Goal: Task Accomplishment & Management: Manage account settings

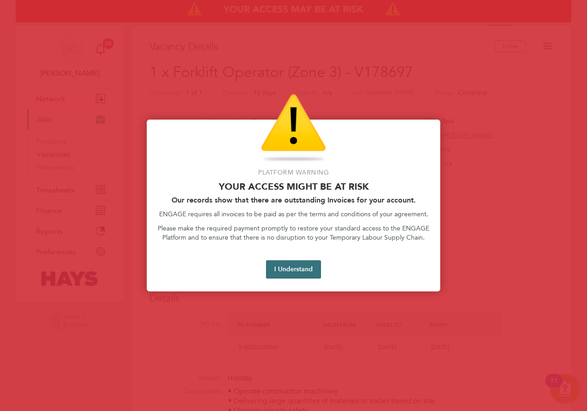
click at [285, 271] on button "I Understand" at bounding box center [293, 269] width 55 height 18
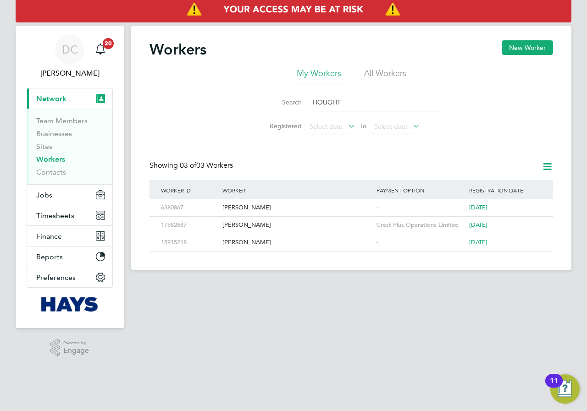
click at [352, 100] on input "HOUGHT" at bounding box center [375, 103] width 134 height 18
drag, startPoint x: 351, startPoint y: 100, endPoint x: 290, endPoint y: 97, distance: 61.1
click at [290, 97] on div "Search HOUGHT" at bounding box center [351, 103] width 182 height 18
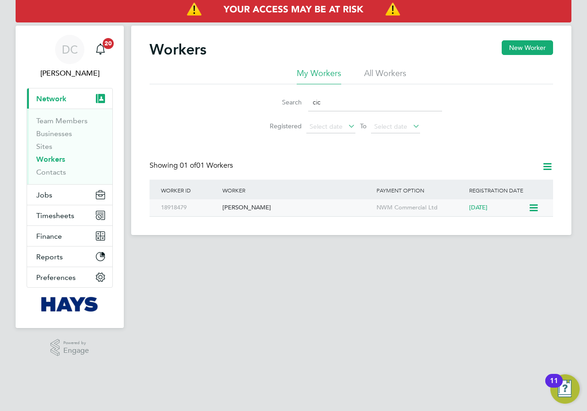
type input "cic"
click at [245, 207] on div "[PERSON_NAME]" at bounding box center [297, 207] width 154 height 17
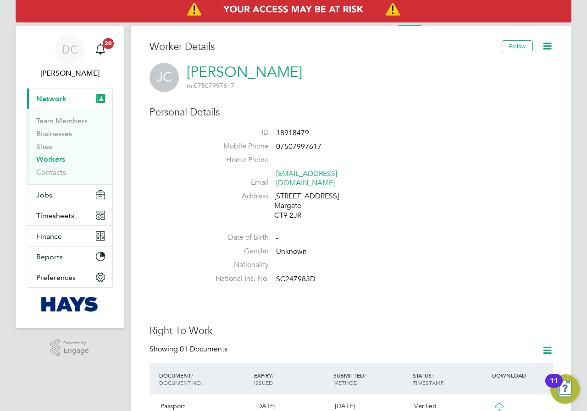
click at [55, 99] on span "Network" at bounding box center [51, 98] width 30 height 9
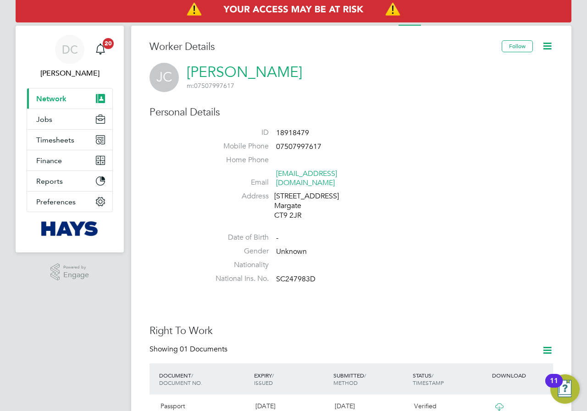
click at [55, 99] on span "Network" at bounding box center [51, 98] width 30 height 9
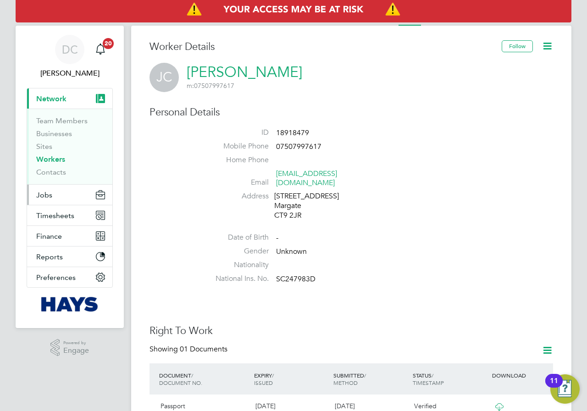
click at [39, 194] on span "Jobs" at bounding box center [44, 195] width 16 height 9
click at [542, 47] on icon at bounding box center [546, 45] width 11 height 11
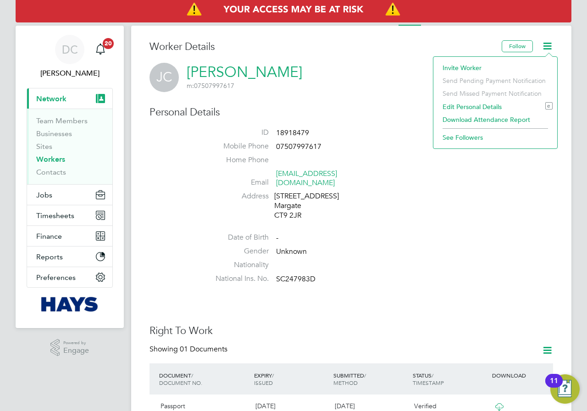
click at [411, 192] on li "Address 35 Surrey Road Margate CT9 2JR" at bounding box center [378, 207] width 348 height 31
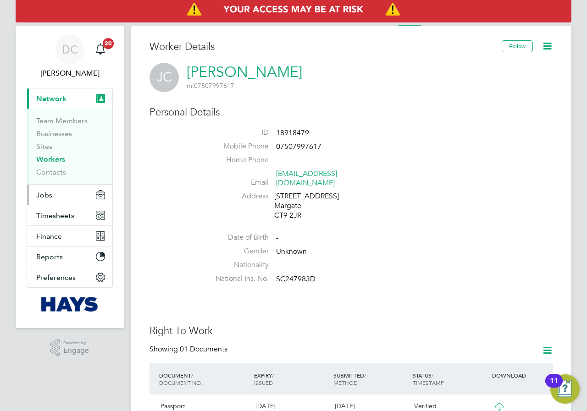
click at [50, 195] on span "Jobs" at bounding box center [44, 195] width 16 height 9
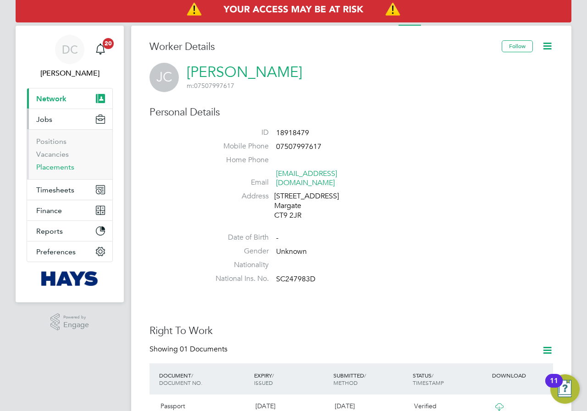
click at [44, 169] on link "Placements" at bounding box center [55, 167] width 38 height 9
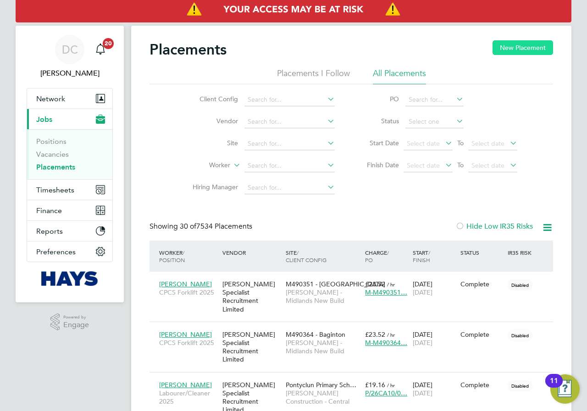
click at [517, 49] on button "New Placement" at bounding box center [522, 47] width 61 height 15
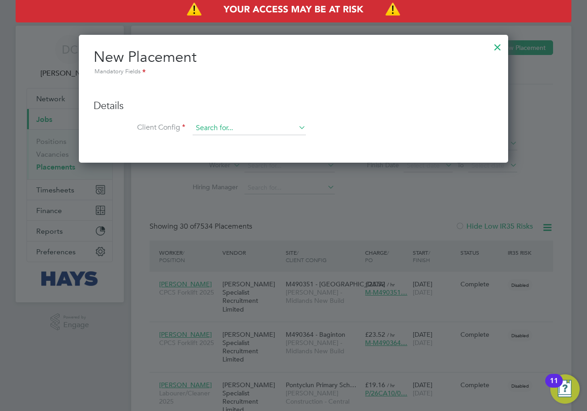
click at [203, 129] on input at bounding box center [249, 128] width 113 height 14
click at [502, 47] on div at bounding box center [497, 45] width 17 height 17
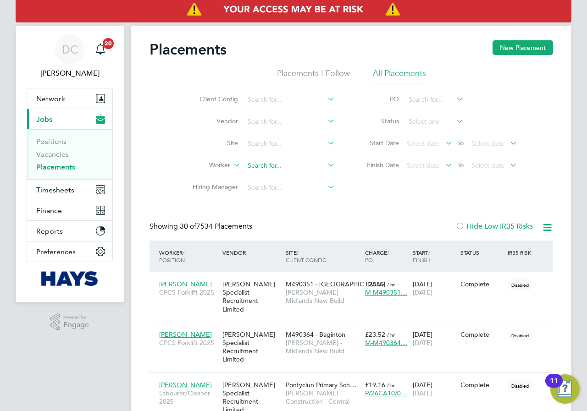
click at [253, 164] on input at bounding box center [289, 166] width 90 height 13
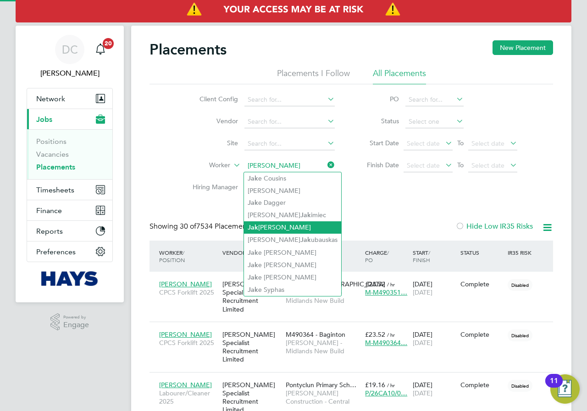
click at [294, 222] on li "Jak ub Cichowski" at bounding box center [292, 227] width 97 height 12
type input "[PERSON_NAME]"
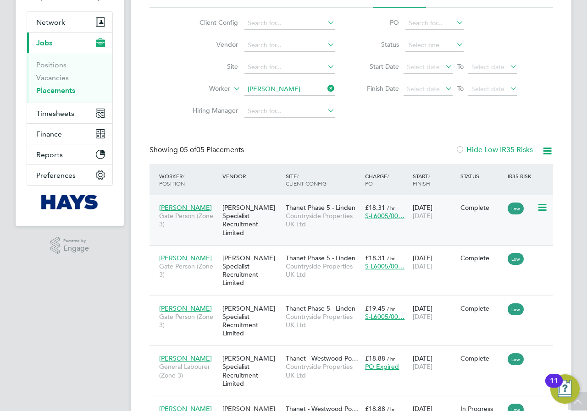
click at [183, 205] on span "[PERSON_NAME]" at bounding box center [185, 208] width 53 height 8
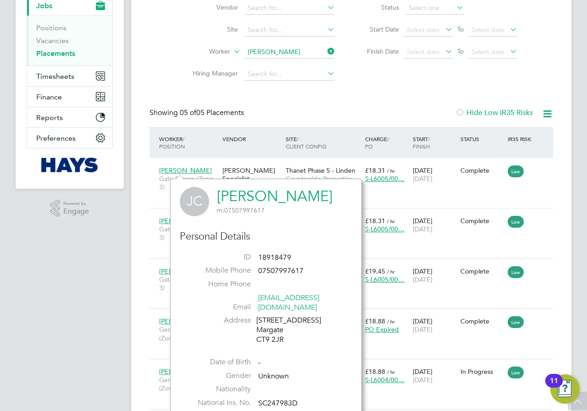
click at [124, 279] on div "DC Danielle Croombs Notifications 20 Applications: Network Team Members Busines…" at bounding box center [293, 169] width 587 height 566
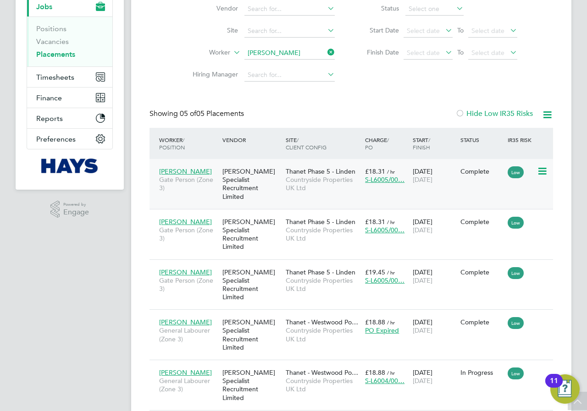
click at [541, 173] on icon at bounding box center [541, 171] width 9 height 11
click at [181, 168] on span "[PERSON_NAME]" at bounding box center [185, 171] width 53 height 8
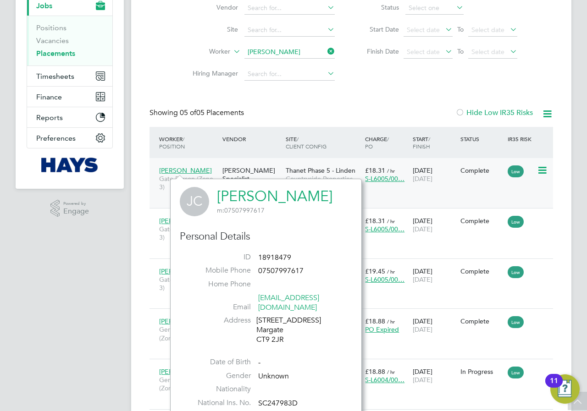
click at [243, 172] on div "[PERSON_NAME] Specialist Recruitment Limited" at bounding box center [251, 183] width 63 height 43
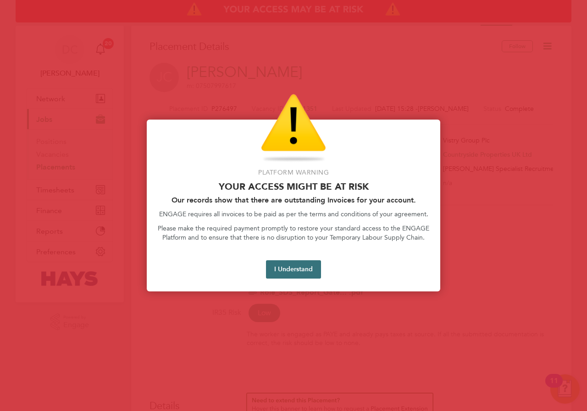
click at [303, 274] on button "I Understand" at bounding box center [293, 269] width 55 height 18
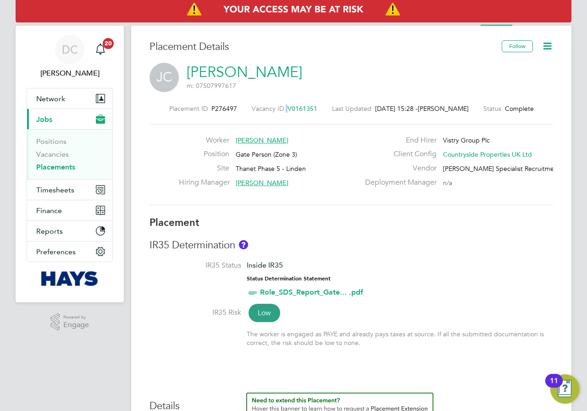
drag, startPoint x: 310, startPoint y: 108, endPoint x: 279, endPoint y: 108, distance: 31.2
click at [279, 108] on div "Placement ID P276497 Vacancy ID V0161351 Last Updated [DATE] 15:28 - [PERSON_NA…" at bounding box center [350, 109] width 403 height 8
drag, startPoint x: 313, startPoint y: 106, endPoint x: 281, endPoint y: 110, distance: 31.8
click at [281, 110] on div "Placement ID P276497 Vacancy ID V0161351 Last Updated [DATE] 15:28 - [PERSON_NA…" at bounding box center [350, 109] width 403 height 8
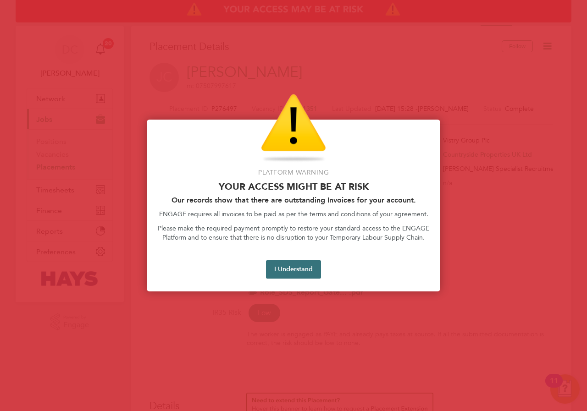
click at [291, 270] on button "I Understand" at bounding box center [293, 269] width 55 height 18
